Goal: Navigation & Orientation: Find specific page/section

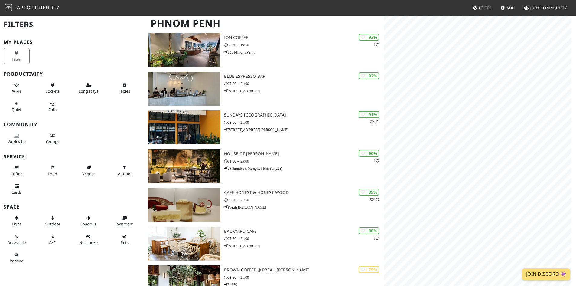
scroll to position [333, 0]
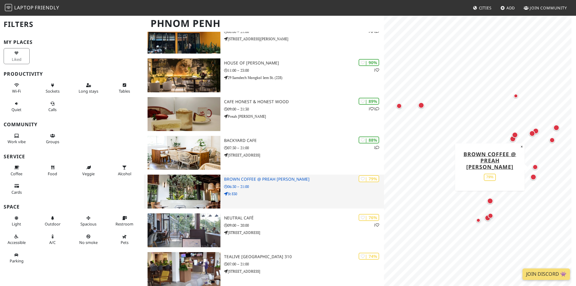
click at [264, 178] on h3 "Brown Coffee @ Preah [PERSON_NAME]" at bounding box center [304, 179] width 160 height 5
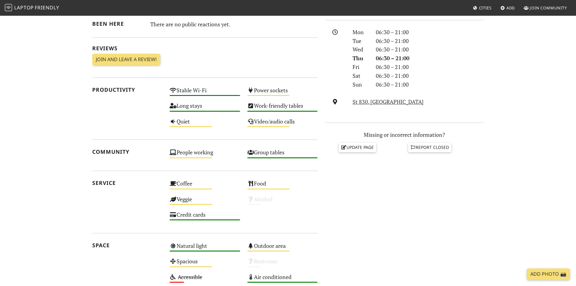
scroll to position [13, 0]
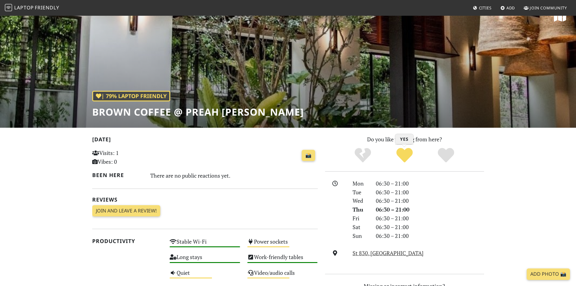
click at [406, 158] on icon "Yes" at bounding box center [404, 155] width 16 height 16
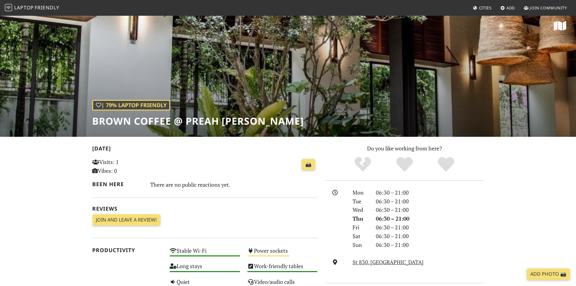
scroll to position [0, 0]
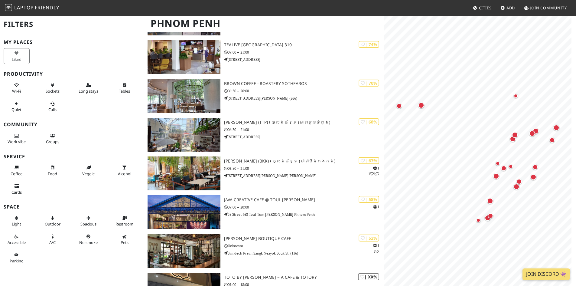
scroll to position [647, 0]
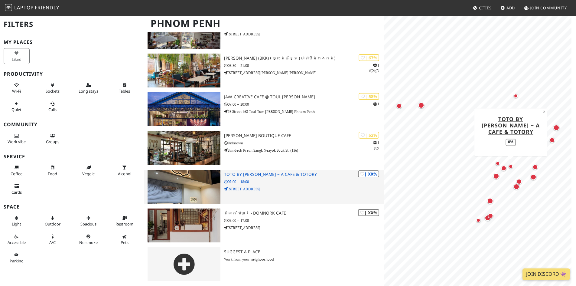
click at [191, 197] on img at bounding box center [184, 187] width 73 height 34
